Goal: Task Accomplishment & Management: Manage account settings

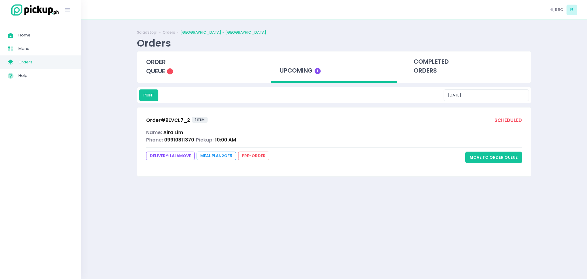
click at [304, 74] on div "upcoming 1" at bounding box center [334, 67] width 126 height 32
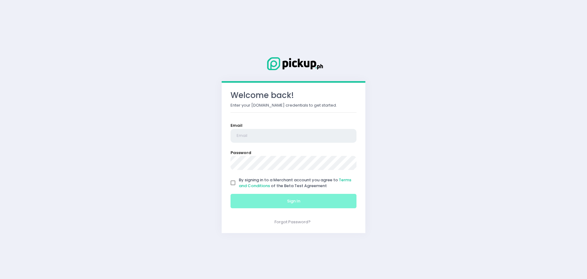
type input "[EMAIL_ADDRESS][DOMAIN_NAME]"
drag, startPoint x: 233, startPoint y: 183, endPoint x: 275, endPoint y: 192, distance: 43.0
click at [233, 182] on input "By signing in to a Merchant account you agree to Terms and Conditions of the Be…" at bounding box center [233, 183] width 12 height 12
checkbox input "true"
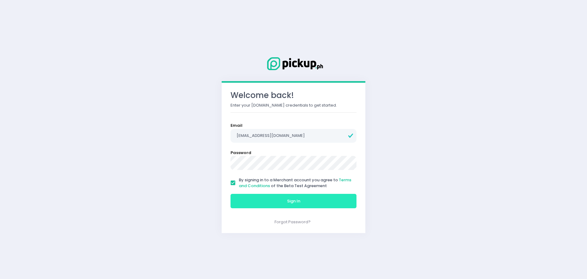
click at [291, 204] on button "Sign In" at bounding box center [294, 201] width 126 height 15
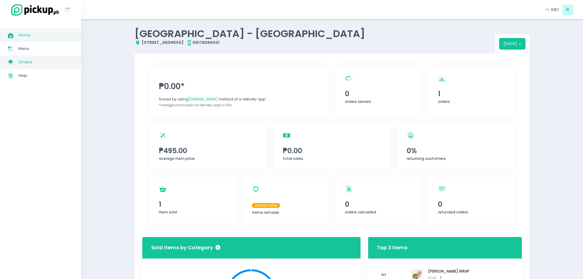
click at [22, 66] on link "My Store Created with Sketch. Orders" at bounding box center [40, 61] width 81 height 13
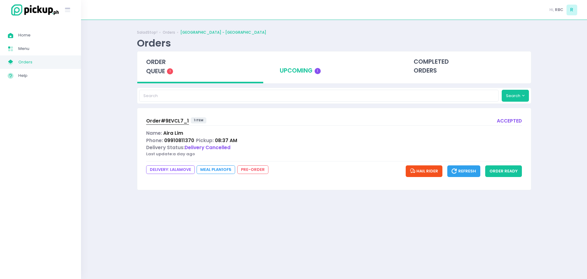
click at [297, 78] on div "upcoming 1" at bounding box center [334, 66] width 126 height 30
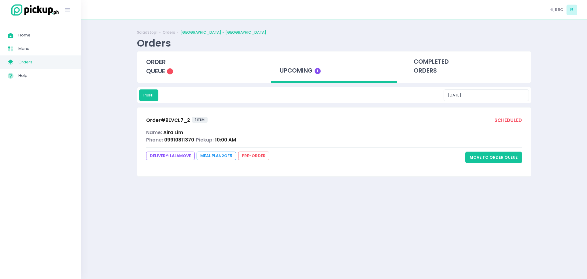
click at [294, 74] on div "upcoming 1" at bounding box center [334, 67] width 126 height 32
click at [492, 158] on button "Move to Order Queue" at bounding box center [494, 157] width 57 height 12
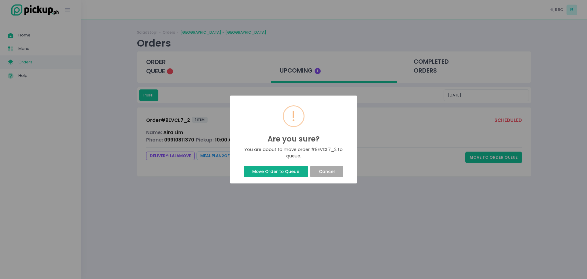
click at [261, 176] on button "Move Order to Queue" at bounding box center [276, 171] width 64 height 12
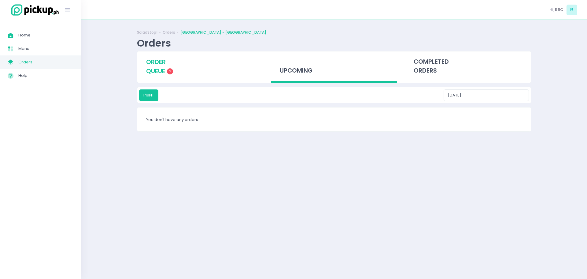
click at [150, 69] on span "order queue" at bounding box center [156, 66] width 20 height 17
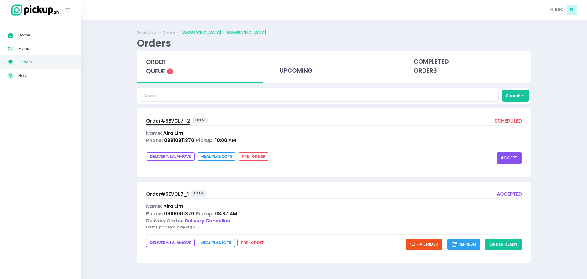
click at [502, 159] on button "accept" at bounding box center [509, 158] width 25 height 12
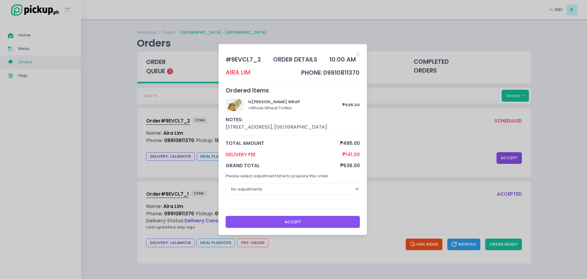
click at [267, 222] on button "Accept" at bounding box center [293, 222] width 135 height 12
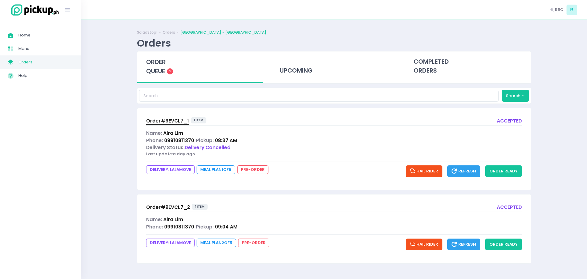
click at [256, 146] on div "Delivery Status: Delivery Cancelled" at bounding box center [334, 147] width 376 height 7
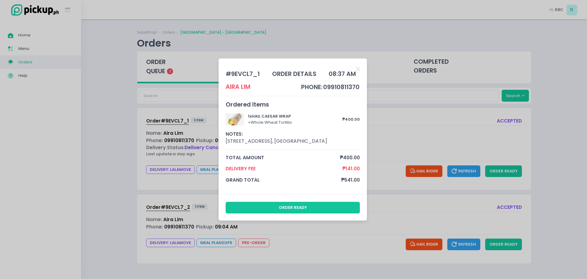
click at [422, 120] on div "# 9EVCL7_1 order details 08:37 AM Aira Lim phone: 09910811370 Ordered Items 1 x…" at bounding box center [293, 139] width 587 height 279
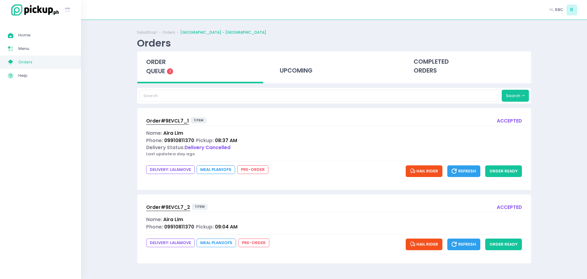
click at [253, 223] on div "Phone: 09910811370 Pickup: 09:04 AM" at bounding box center [334, 226] width 376 height 7
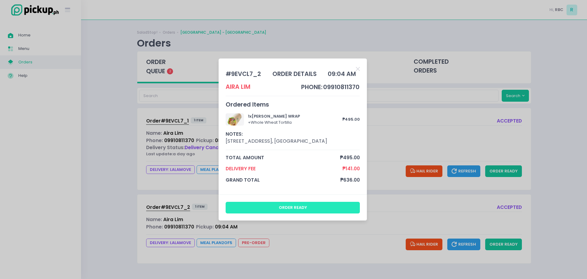
click at [290, 207] on button "order ready" at bounding box center [293, 208] width 135 height 12
